Goal: Task Accomplishment & Management: Use online tool/utility

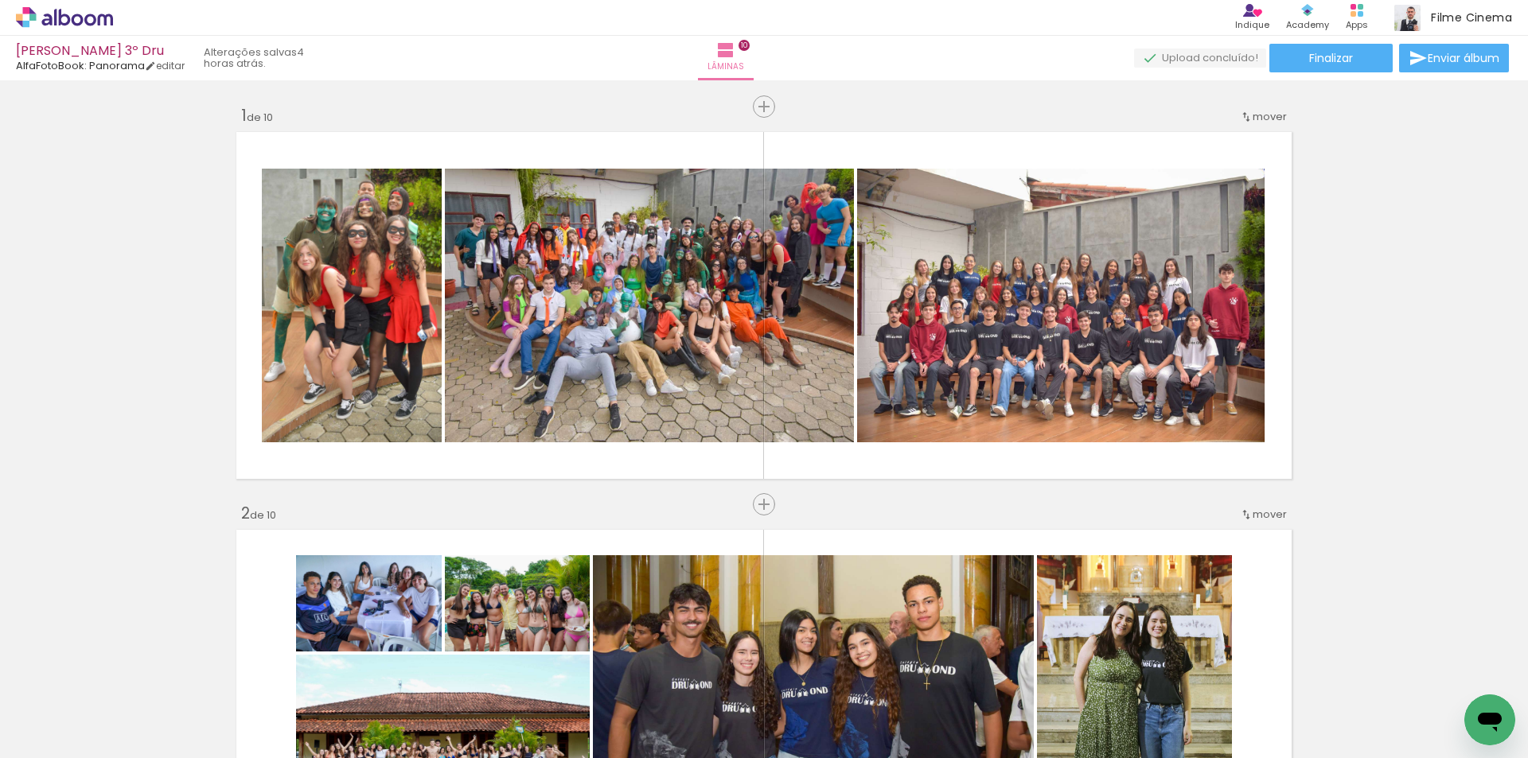
scroll to position [0, 3153]
